Goal: Communication & Community: Answer question/provide support

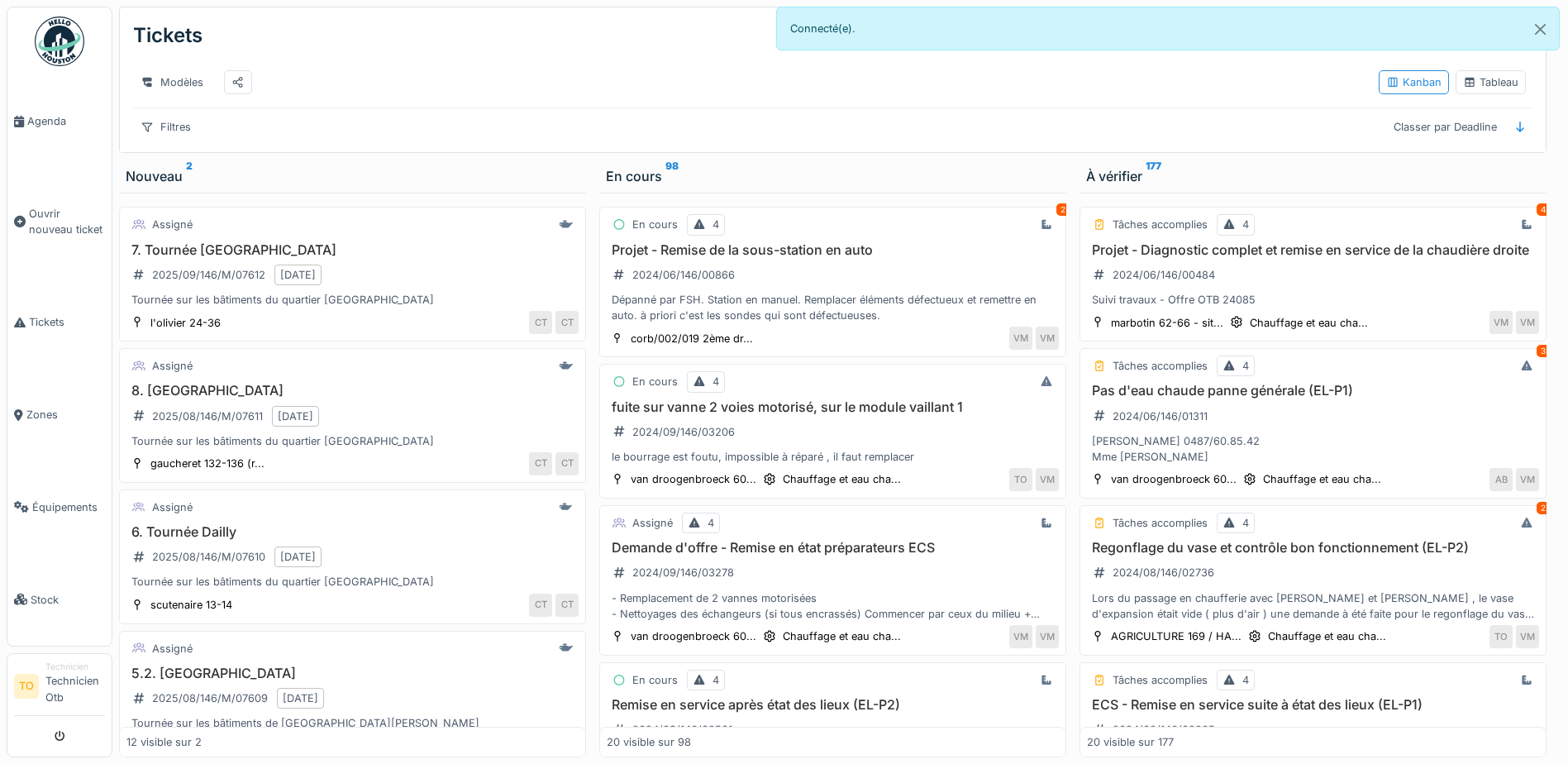
scroll to position [12, 0]
click at [1544, 24] on button "Close" at bounding box center [1540, 29] width 37 height 44
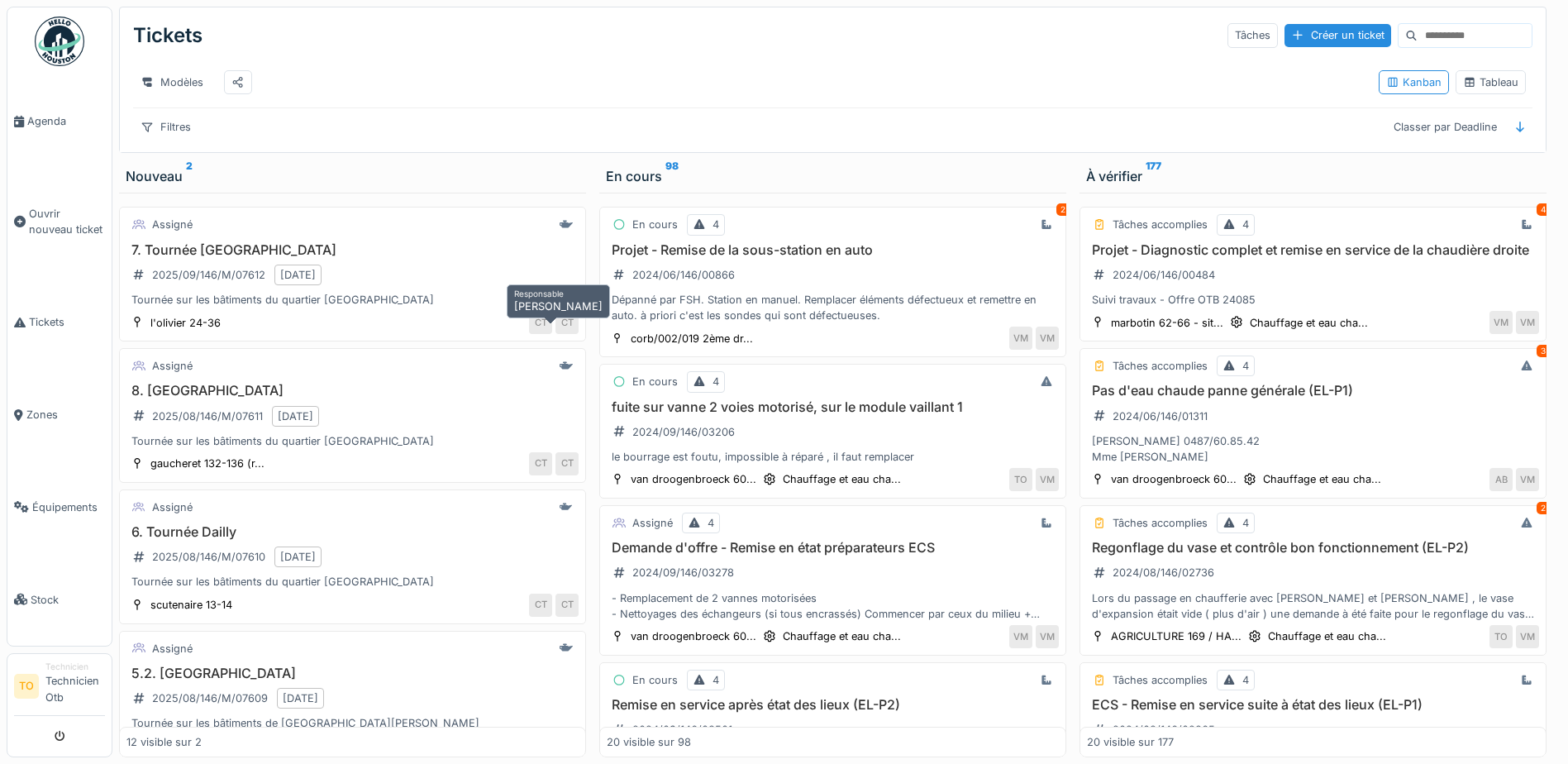
scroll to position [0, 0]
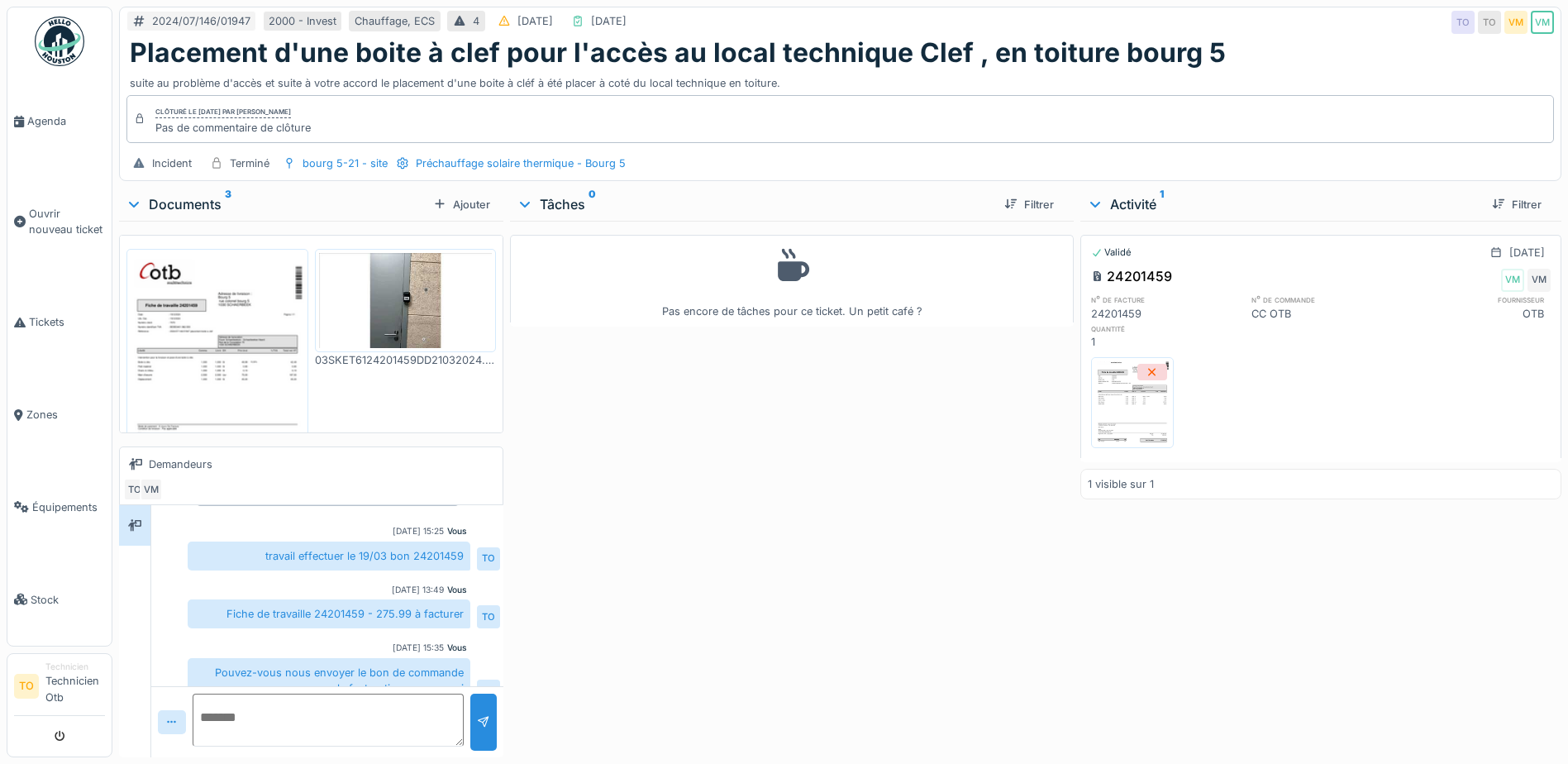
scroll to position [70, 0]
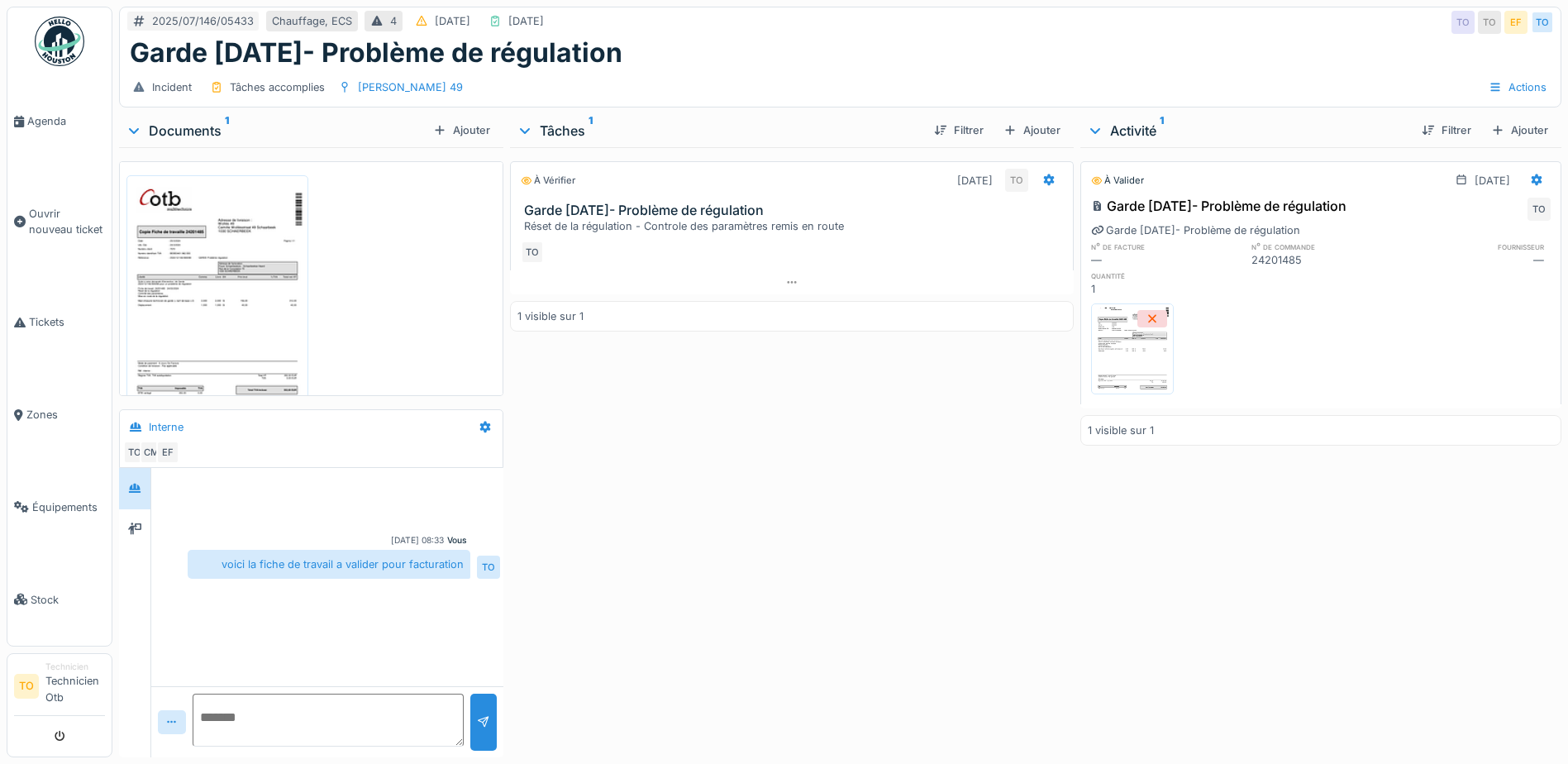
scroll to position [12, 0]
click at [344, 698] on textarea at bounding box center [327, 720] width 271 height 53
type textarea "**********"
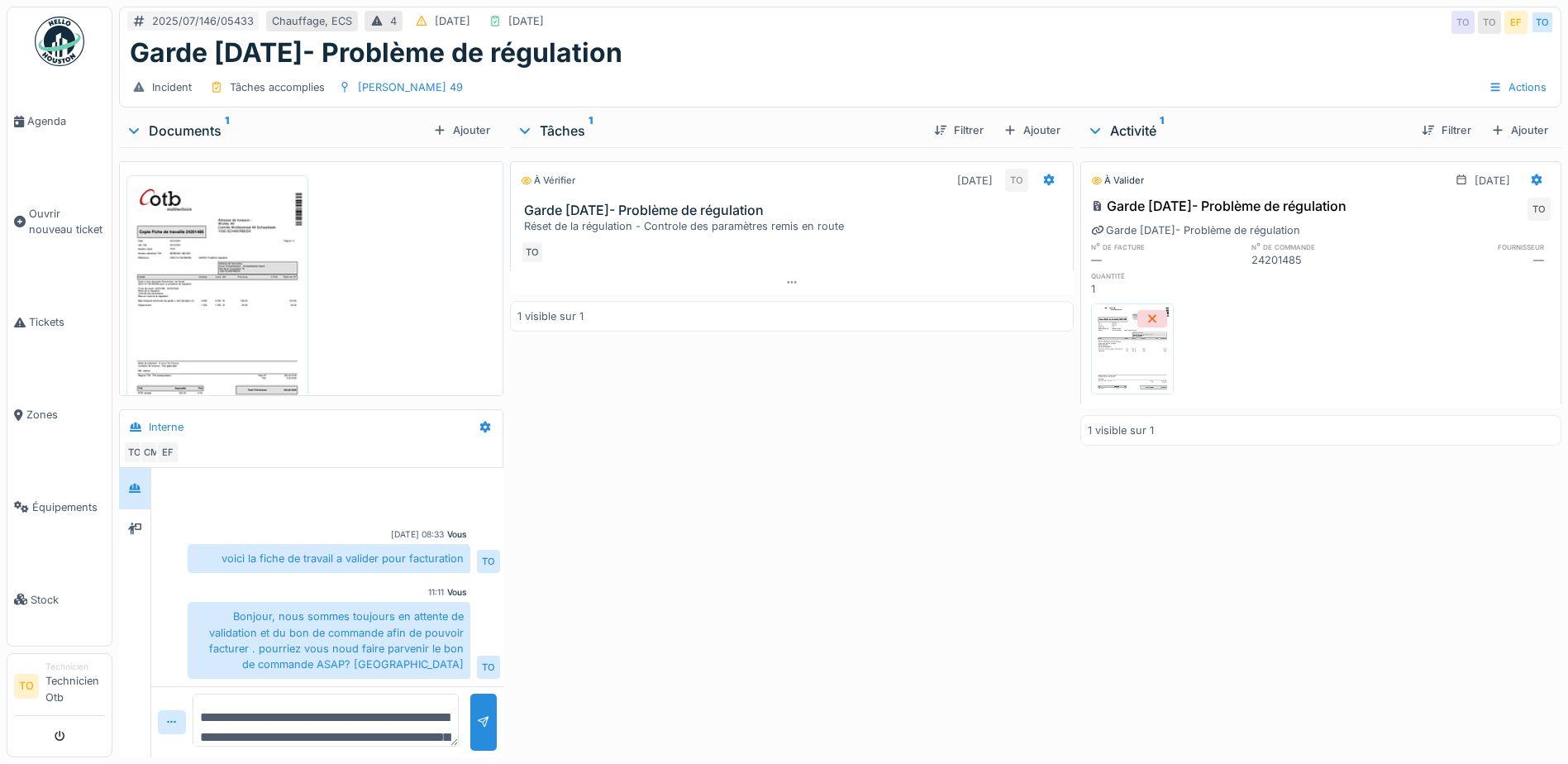
scroll to position [12, 0]
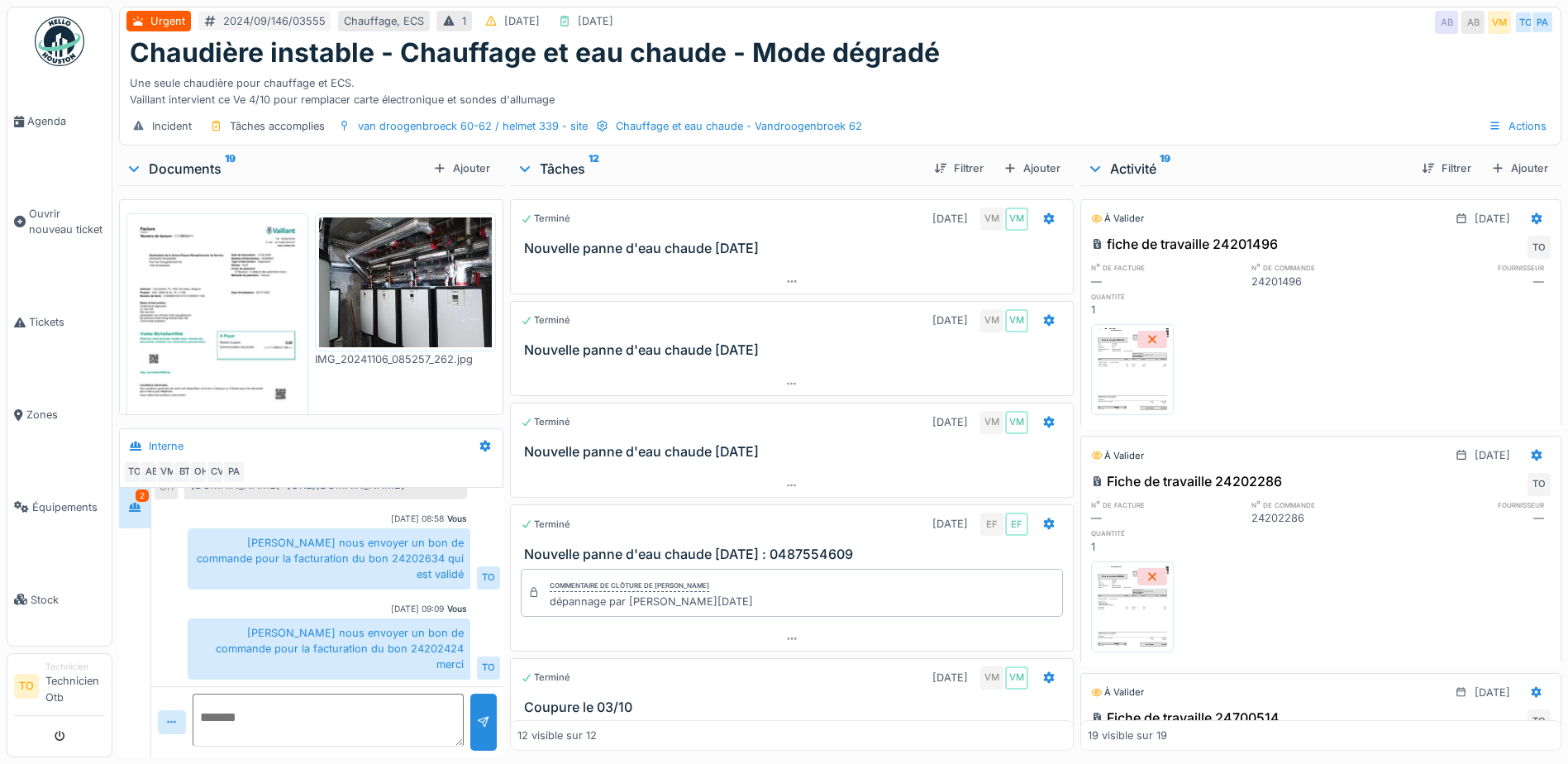
click at [256, 693] on textarea at bounding box center [327, 720] width 271 height 53
type textarea "**********"
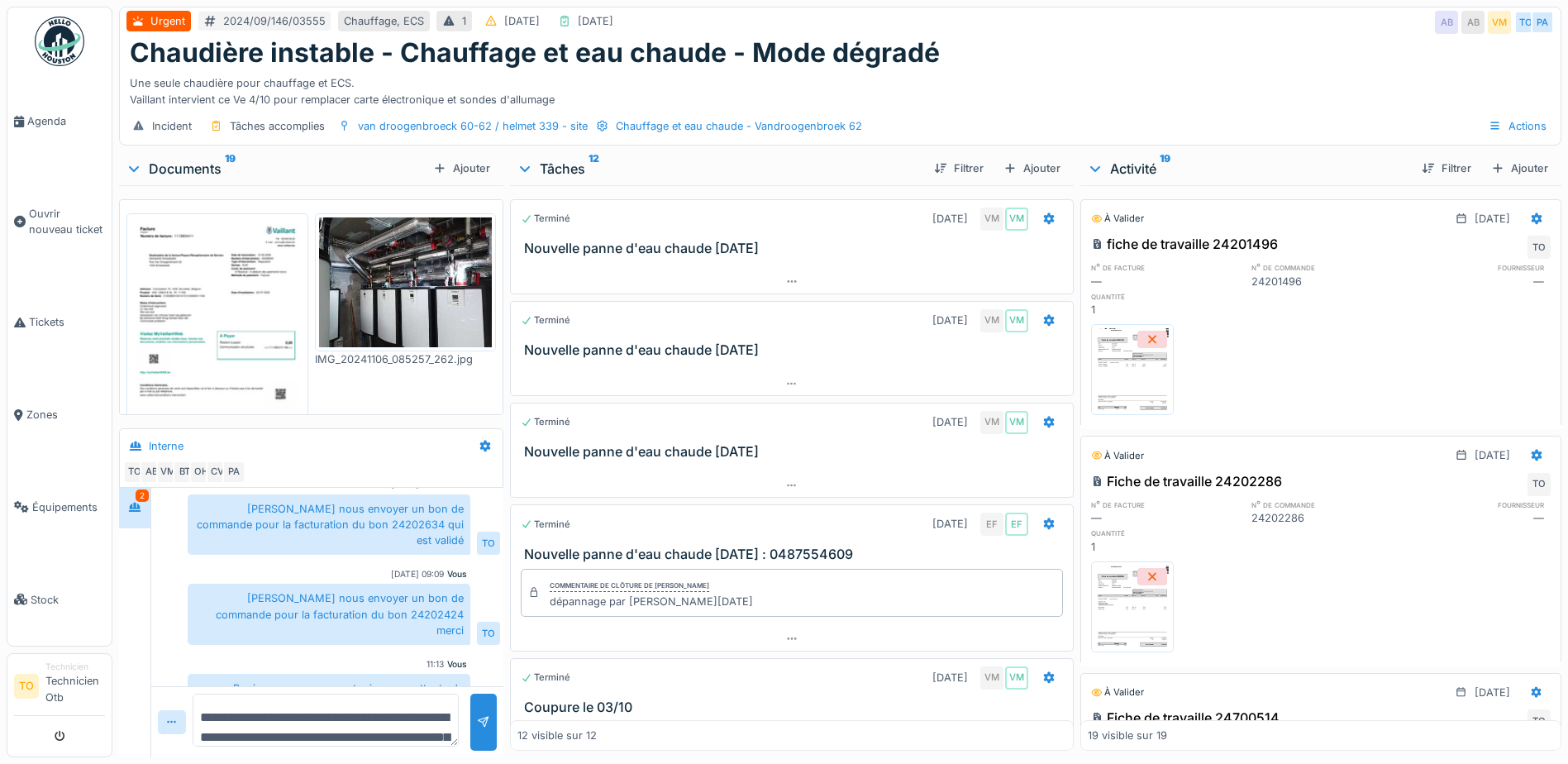
scroll to position [1237, 0]
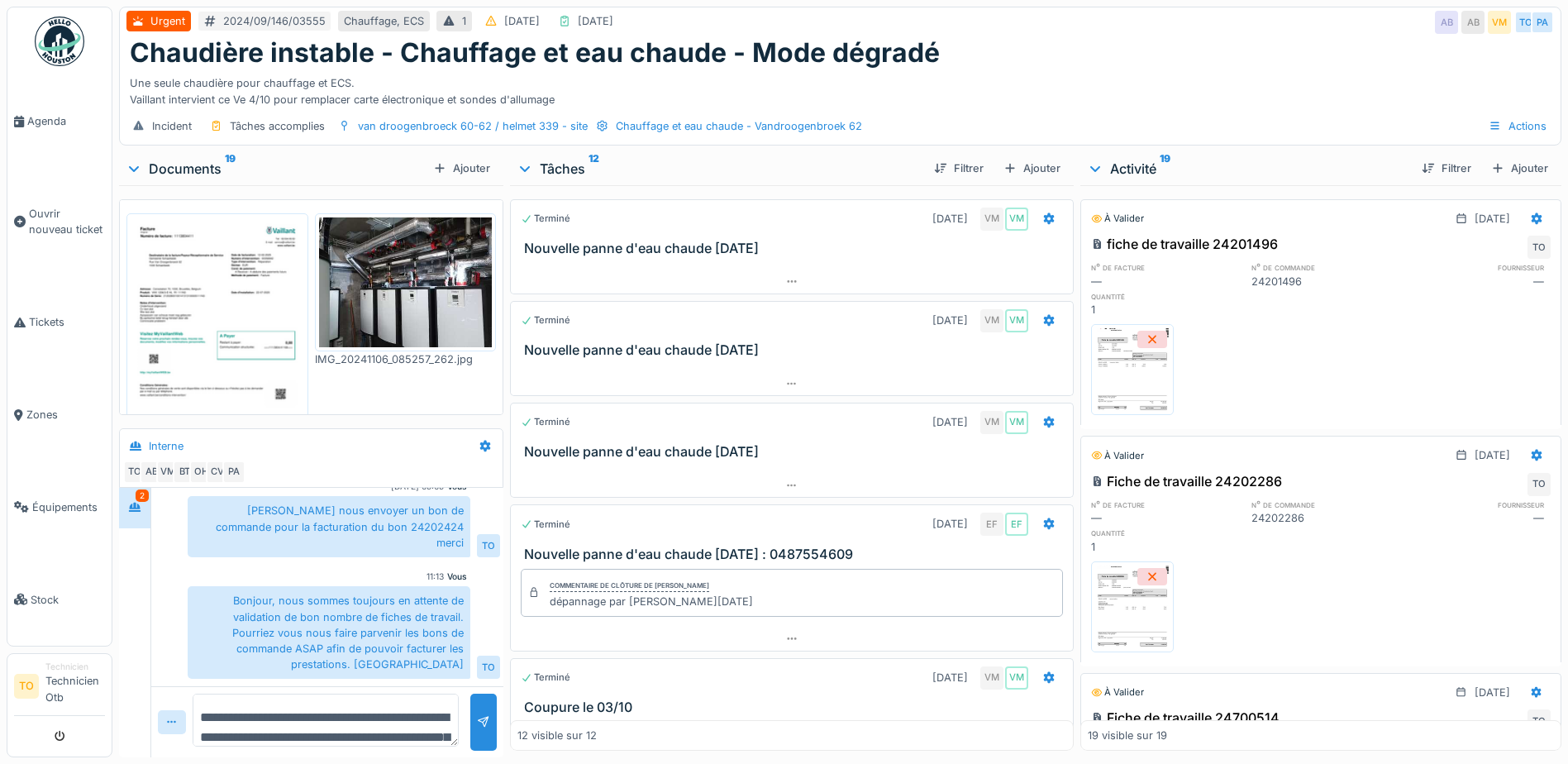
click at [174, 610] on div "Vous 11:13 Bonjour, nous sommes toujours en attente de validation de bon nombre…" at bounding box center [327, 625] width 346 height 109
